Goal: Task Accomplishment & Management: Use online tool/utility

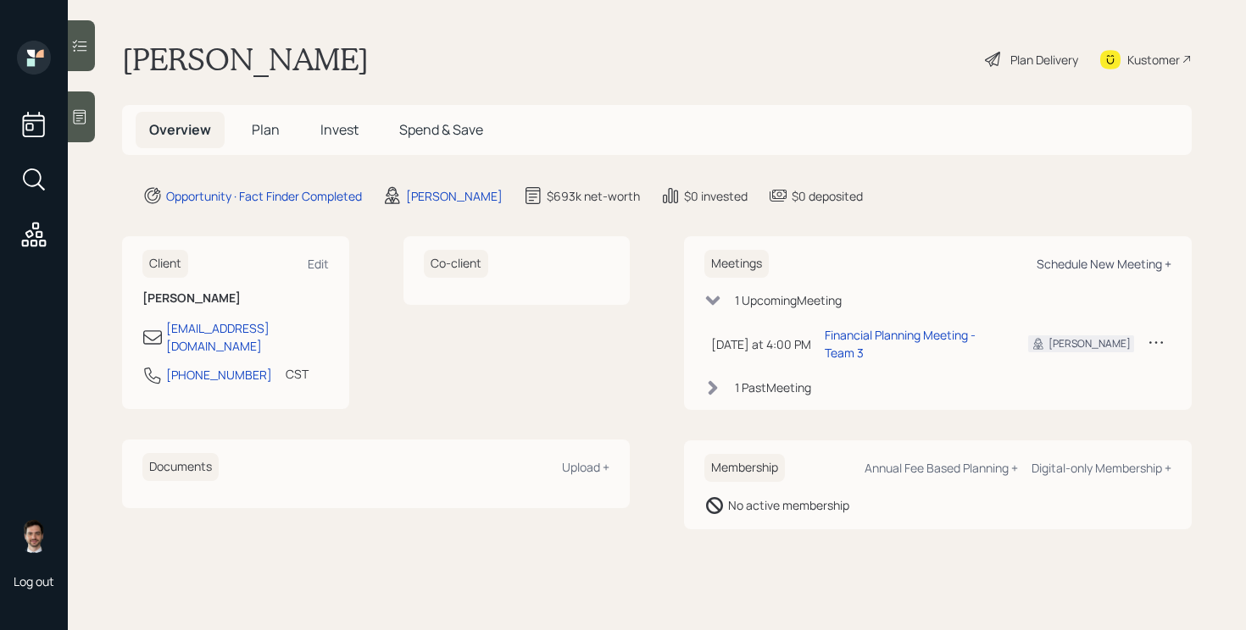
click at [1092, 264] on div "Schedule New Meeting +" at bounding box center [1103, 264] width 135 height 16
select select "ef6b64e1-8f62-4a74-b865-a7df4b35b836"
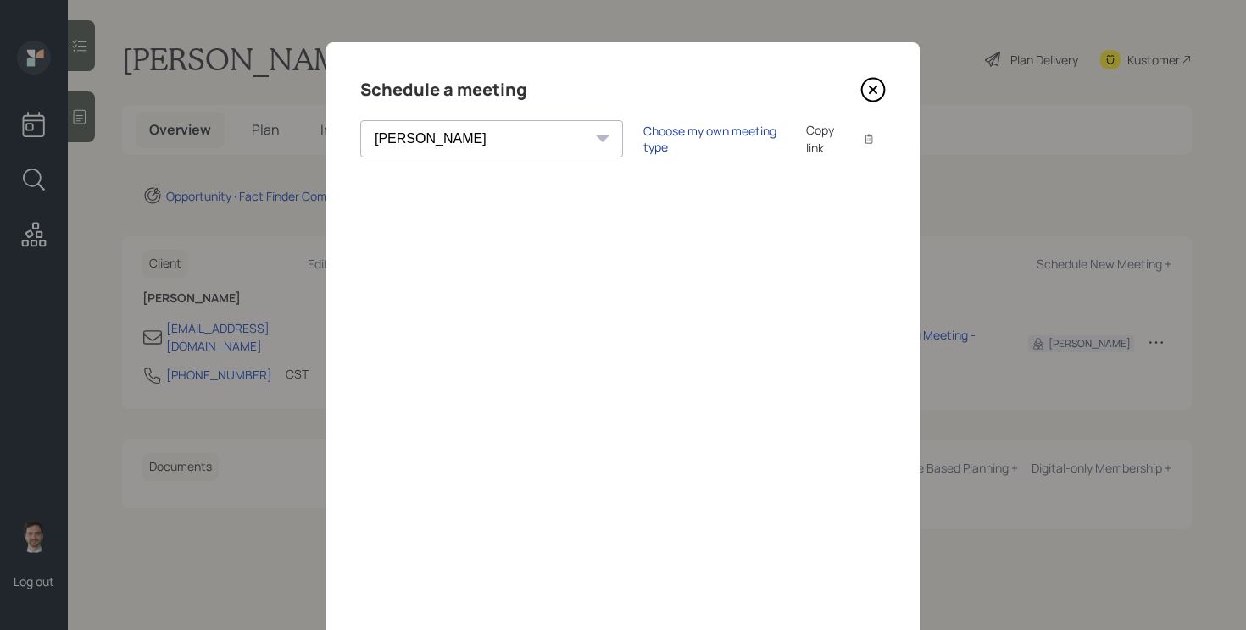
click at [643, 142] on div "Choose my own meeting type" at bounding box center [714, 139] width 142 height 32
click at [673, 134] on div "Use meeting type for lifecycle stage" at bounding box center [770, 139] width 195 height 16
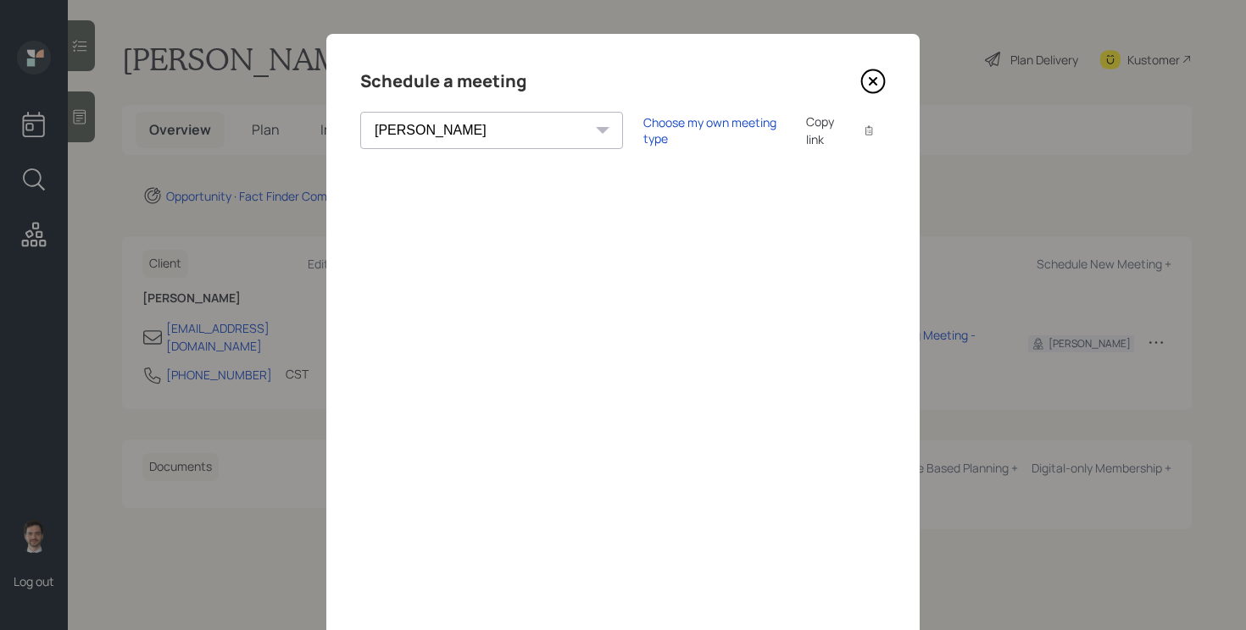
scroll to position [12, 0]
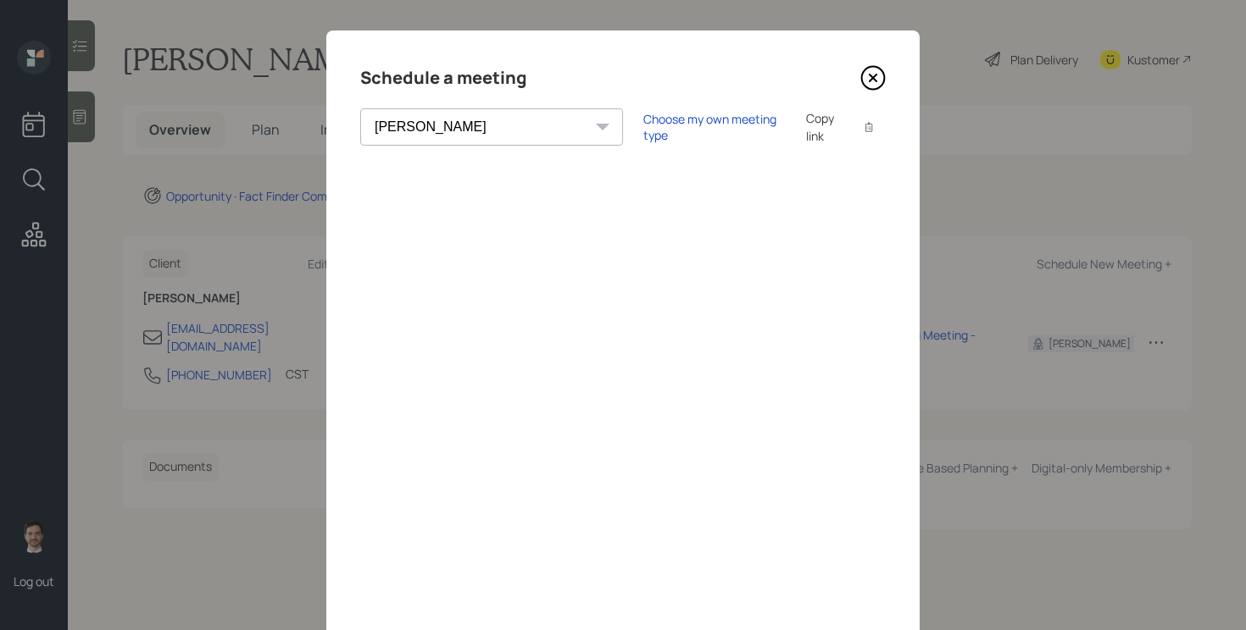
click at [880, 86] on icon at bounding box center [872, 77] width 25 height 25
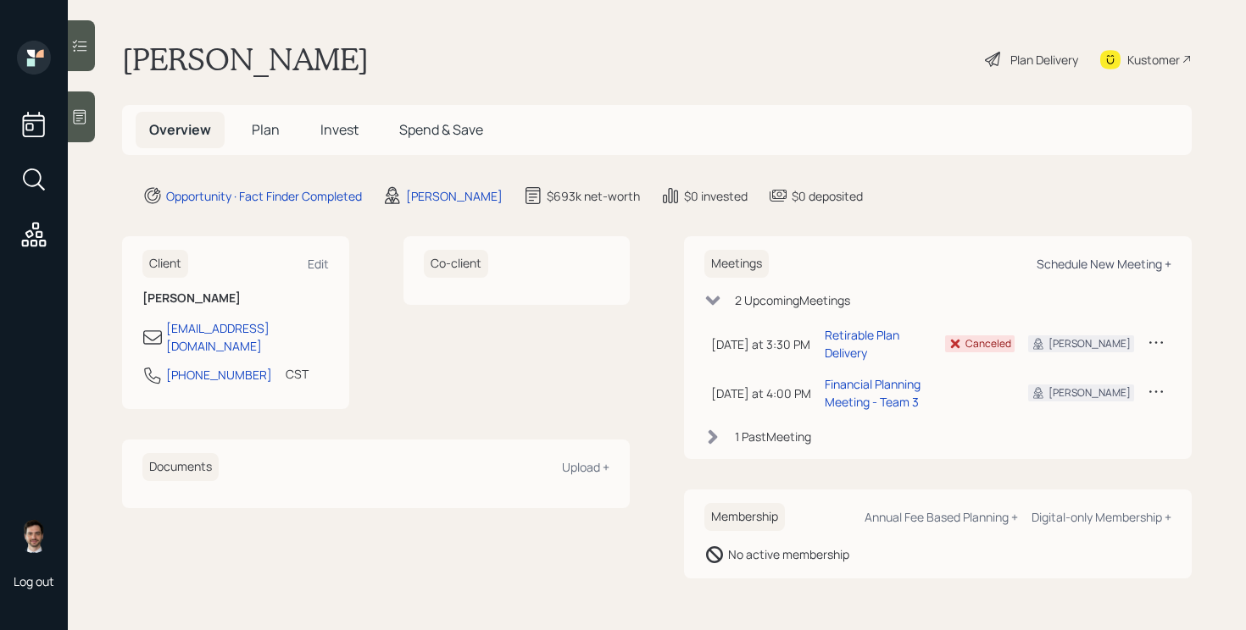
click at [1119, 266] on div "Schedule New Meeting +" at bounding box center [1103, 264] width 135 height 16
select select "ef6b64e1-8f62-4a74-b865-a7df4b35b836"
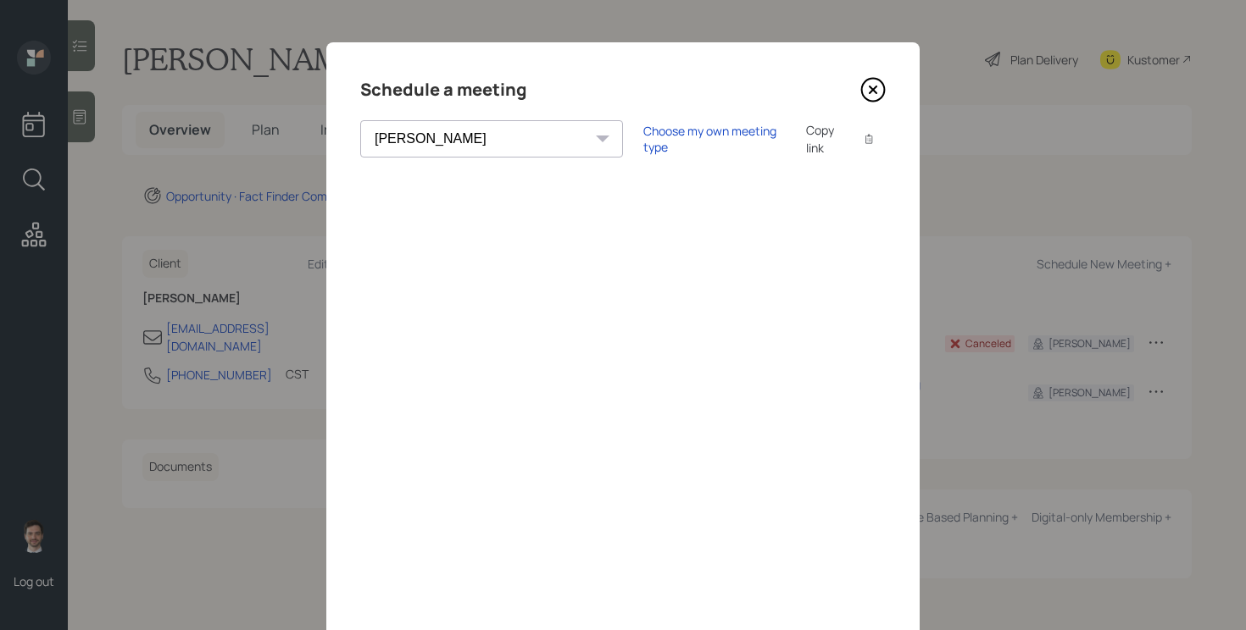
click at [874, 87] on icon at bounding box center [872, 89] width 7 height 7
